Goal: Task Accomplishment & Management: Use online tool/utility

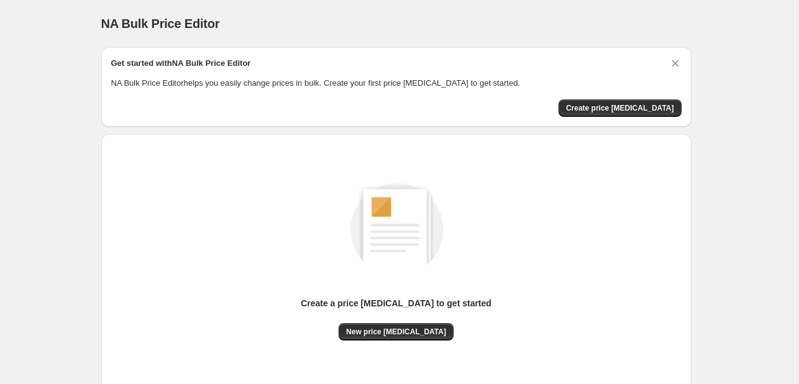
click at [394, 341] on div "Create a price change job to get started New price change job" at bounding box center [396, 262] width 570 height 236
click at [396, 332] on span "New price change job" at bounding box center [396, 332] width 100 height 10
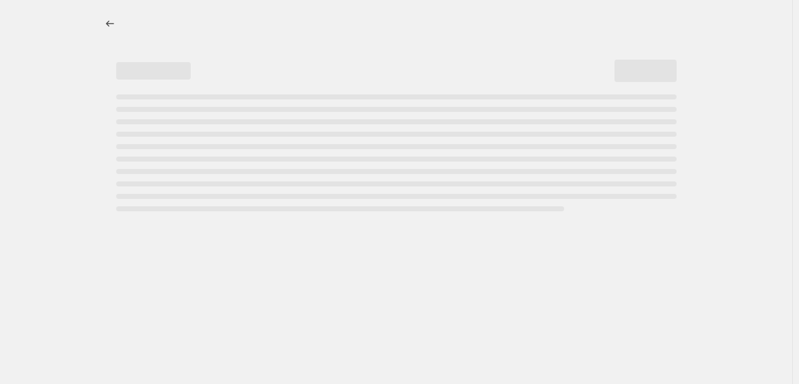
select select "percentage"
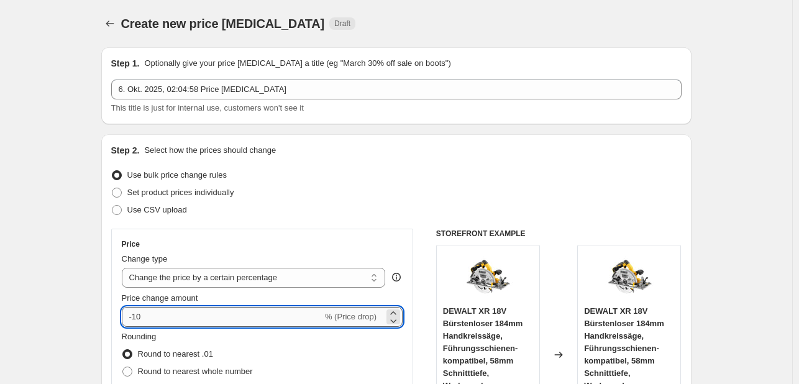
click at [280, 307] on input "-10" at bounding box center [222, 317] width 201 height 20
type input "-1"
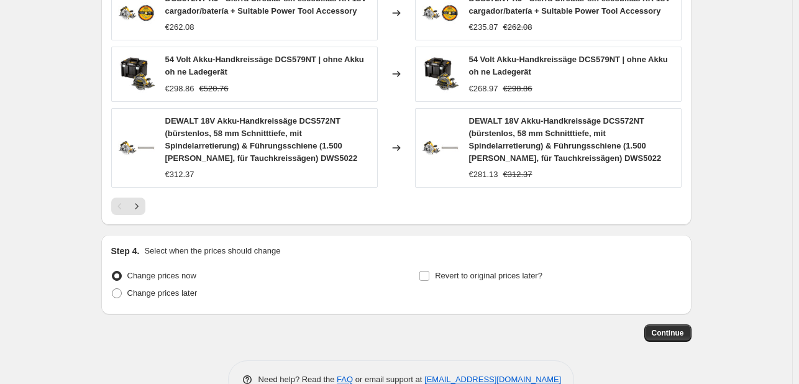
scroll to position [939, 0]
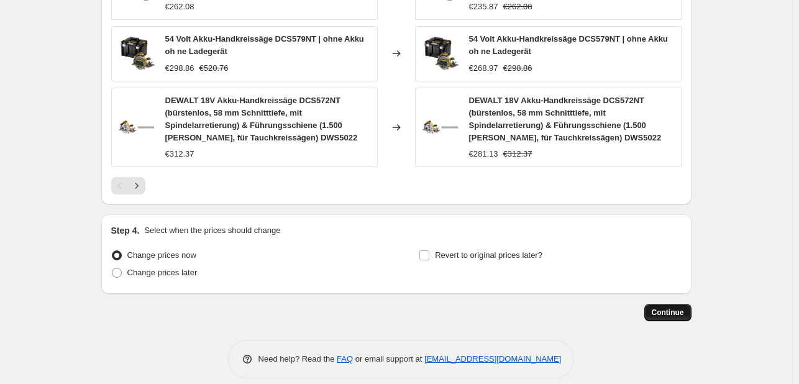
type input "-30"
click at [666, 304] on button "Continue" at bounding box center [667, 312] width 47 height 17
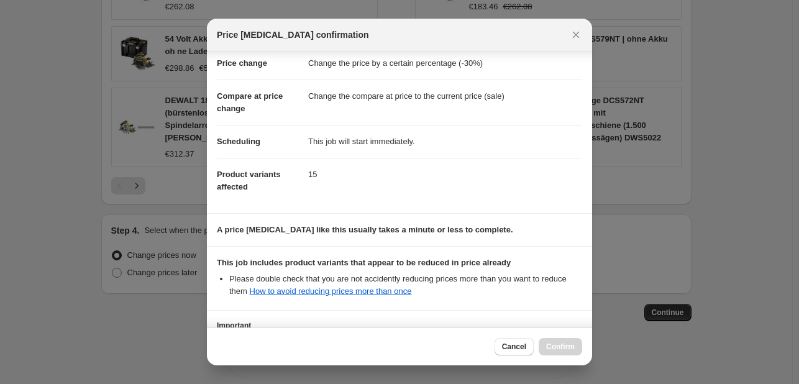
scroll to position [138, 0]
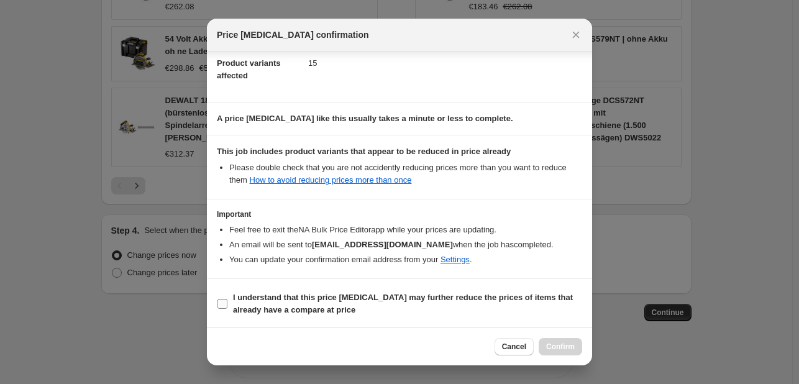
click at [332, 304] on span "I understand that this price change job may further reduce the prices of items …" at bounding box center [407, 303] width 349 height 25
click at [227, 304] on input "I understand that this price change job may further reduce the prices of items …" at bounding box center [222, 304] width 10 height 10
checkbox input "true"
click at [546, 343] on button "Confirm" at bounding box center [559, 346] width 43 height 17
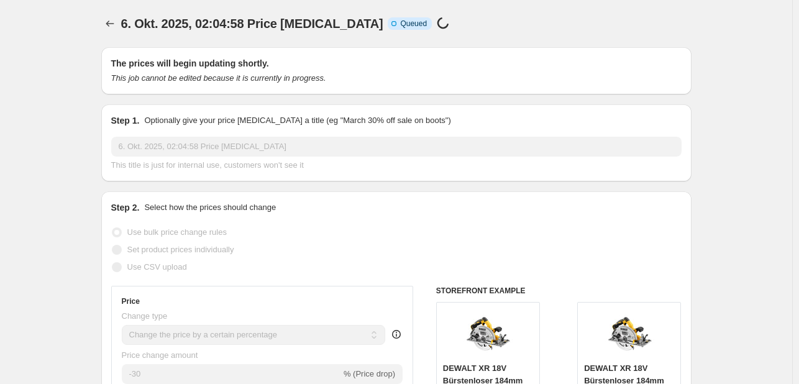
scroll to position [939, 0]
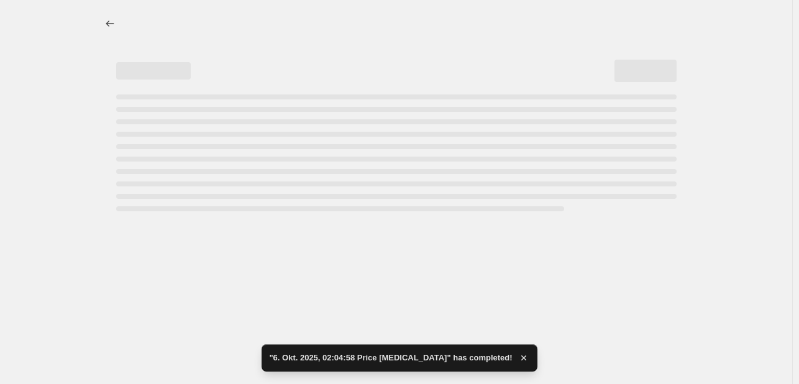
select select "percentage"
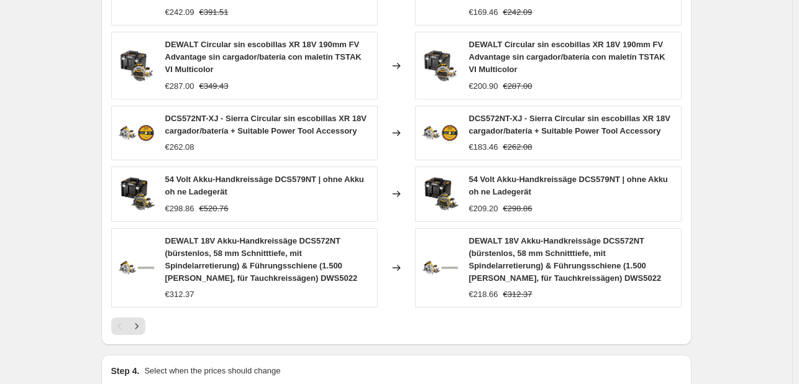
scroll to position [0, 0]
